Goal: Find specific page/section: Find specific page/section

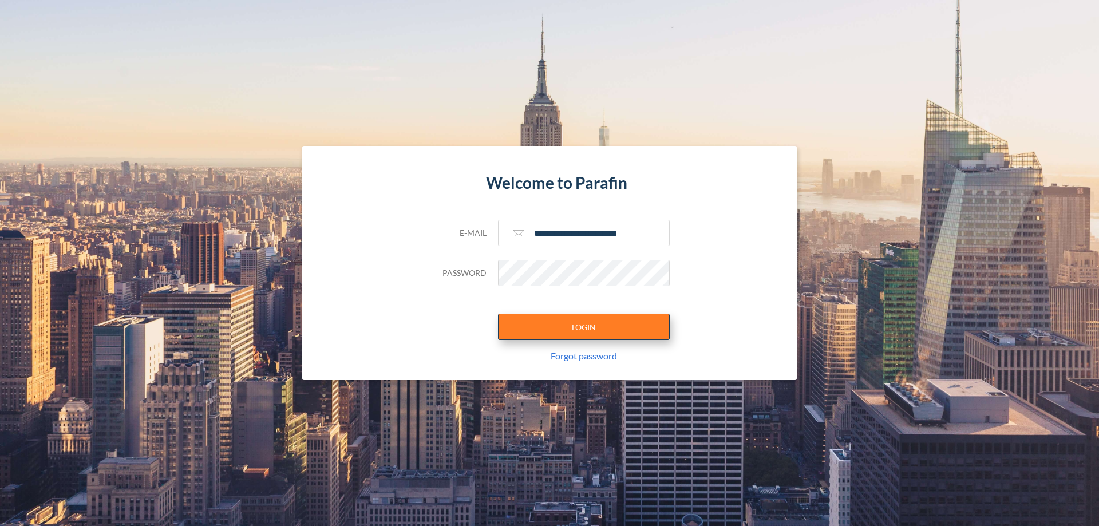
click at [584, 327] on button "LOGIN" at bounding box center [584, 327] width 172 height 26
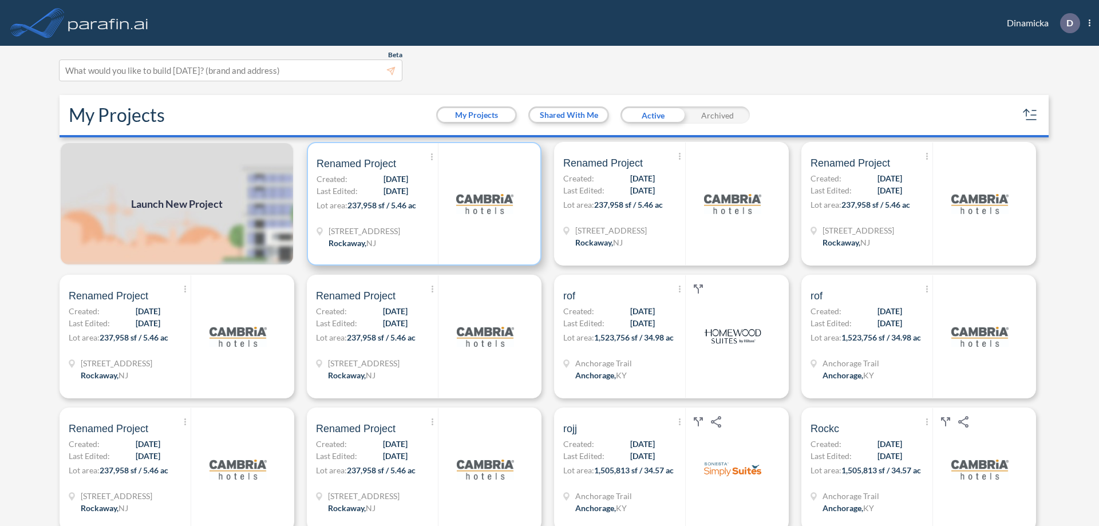
scroll to position [3, 0]
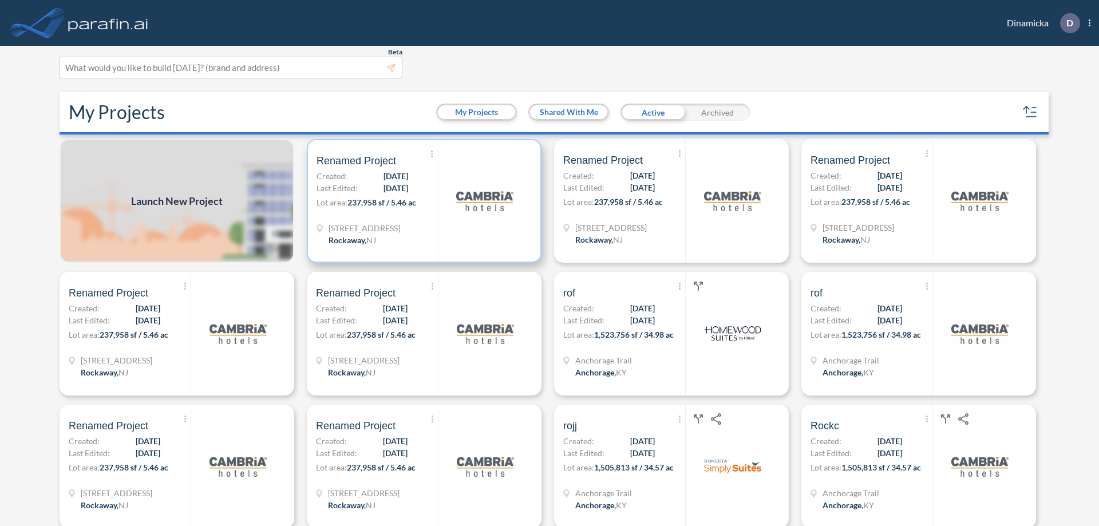
click at [422, 201] on p "Lot area: 237,958 sf / 5.46 ac" at bounding box center [376, 204] width 121 height 17
